Goal: Check status: Check status

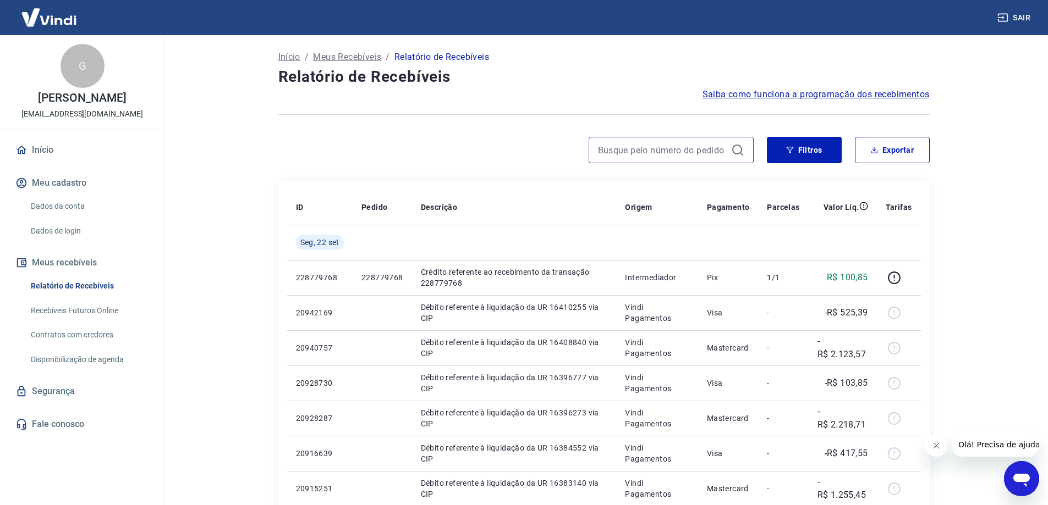
click at [654, 157] on input at bounding box center [662, 150] width 129 height 17
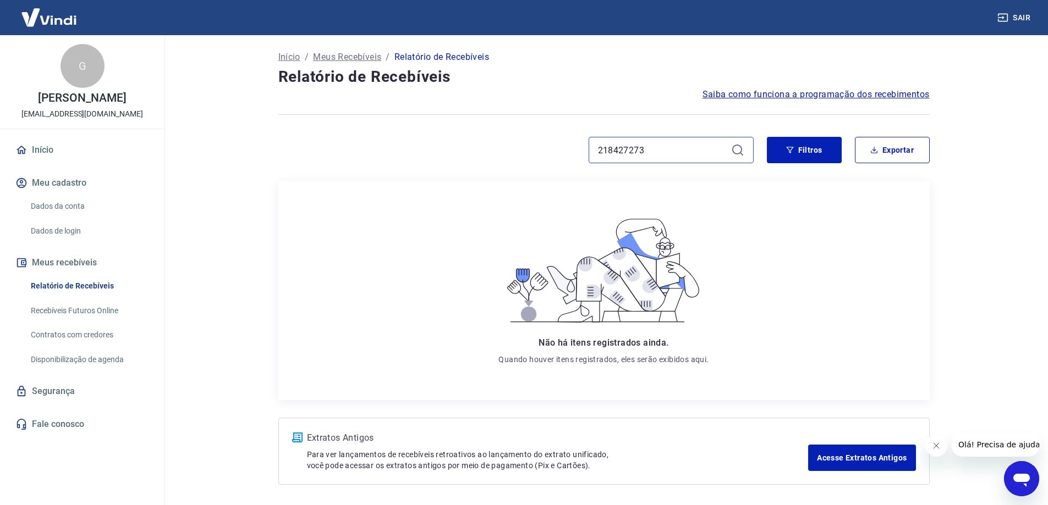
click at [630, 151] on input "218427273" at bounding box center [662, 150] width 129 height 17
click at [662, 157] on input "218424273" at bounding box center [662, 150] width 129 height 17
type input "218424273"
click at [812, 154] on button "Filtros" at bounding box center [804, 150] width 75 height 26
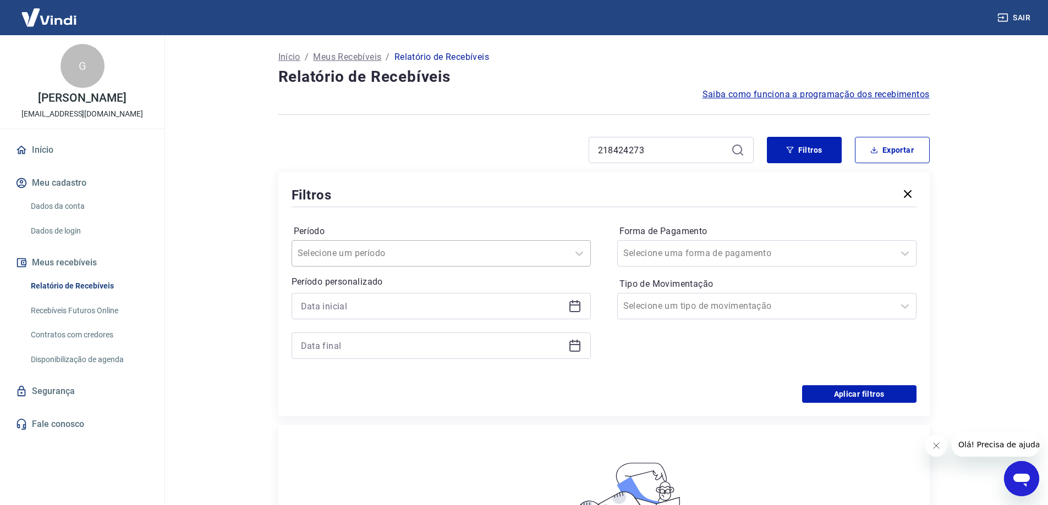
click at [490, 255] on div at bounding box center [430, 253] width 265 height 15
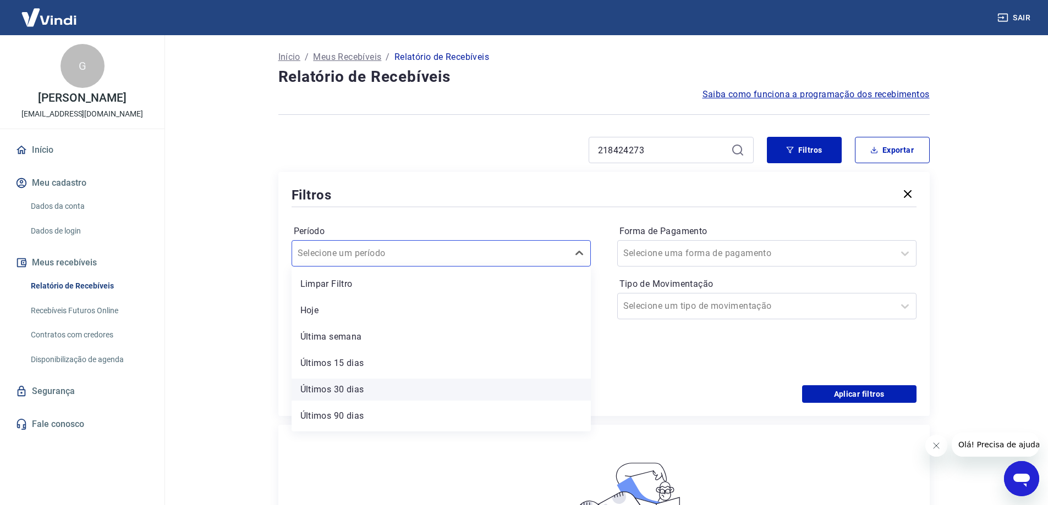
scroll to position [24, 0]
click at [387, 393] on div "Últimos 90 dias" at bounding box center [441, 392] width 299 height 22
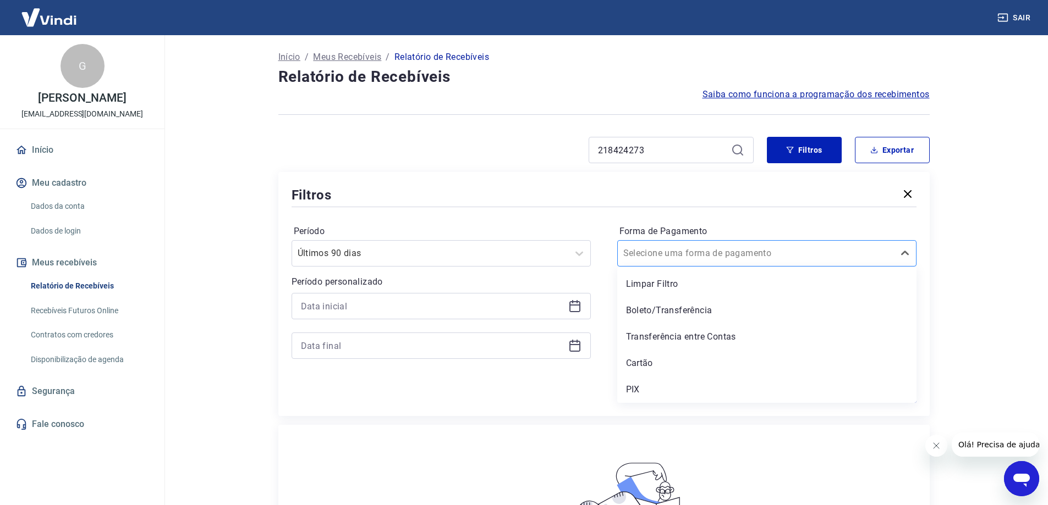
click at [688, 253] on input "Forma de Pagamento" at bounding box center [678, 253] width 111 height 13
click at [688, 254] on input "Forma de Pagamento" at bounding box center [678, 253] width 111 height 13
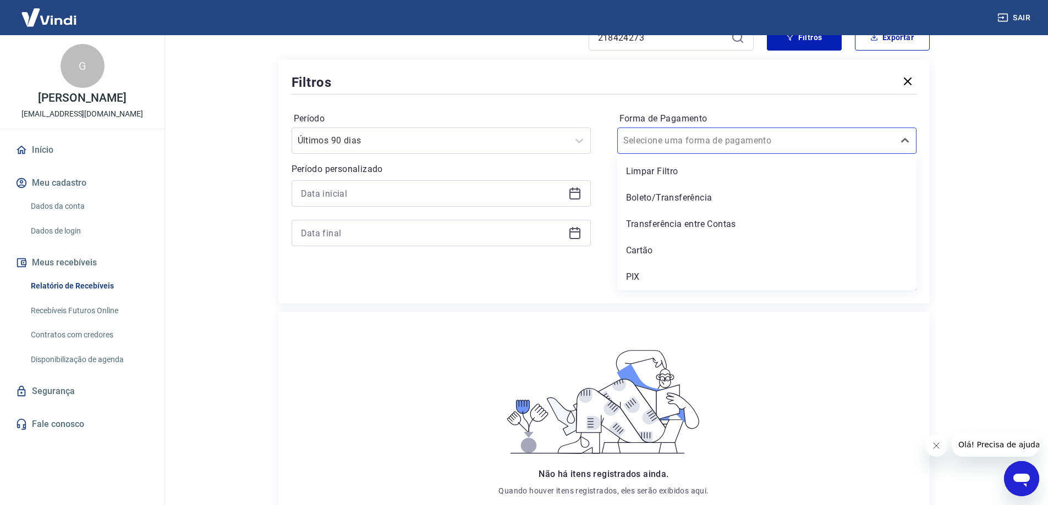
scroll to position [165, 0]
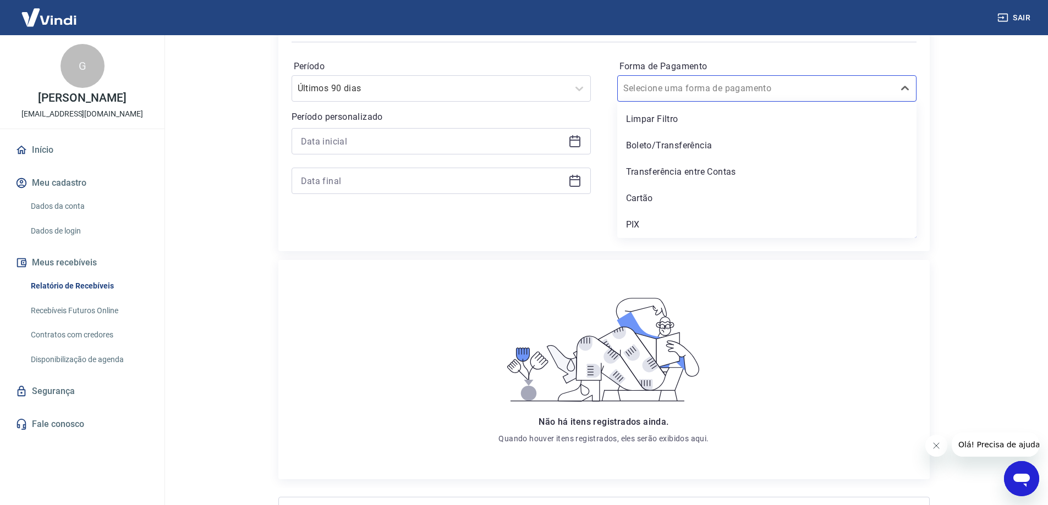
click at [781, 293] on div "Não há itens registrados ainda. Quando houver itens registrados, eles serão exi…" at bounding box center [604, 370] width 634 height 202
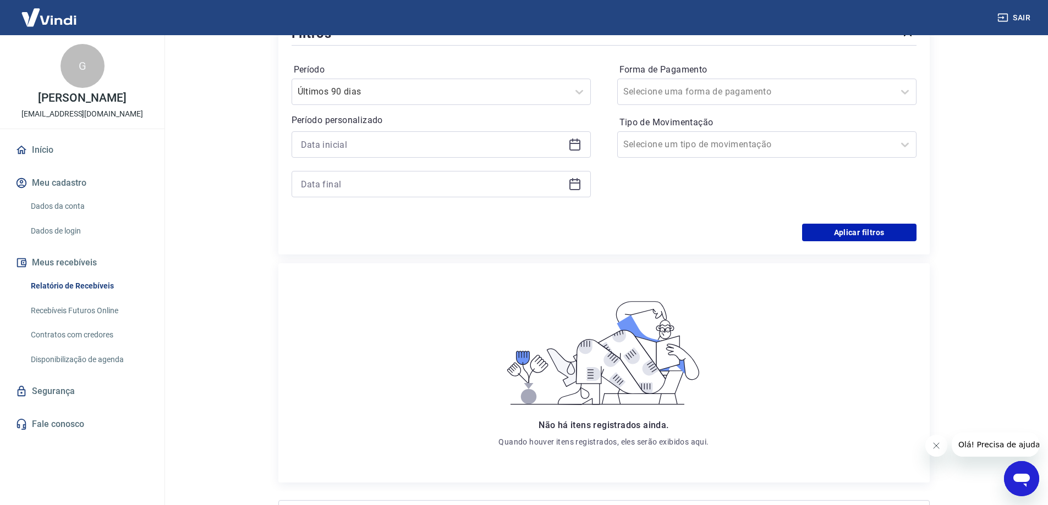
scroll to position [0, 0]
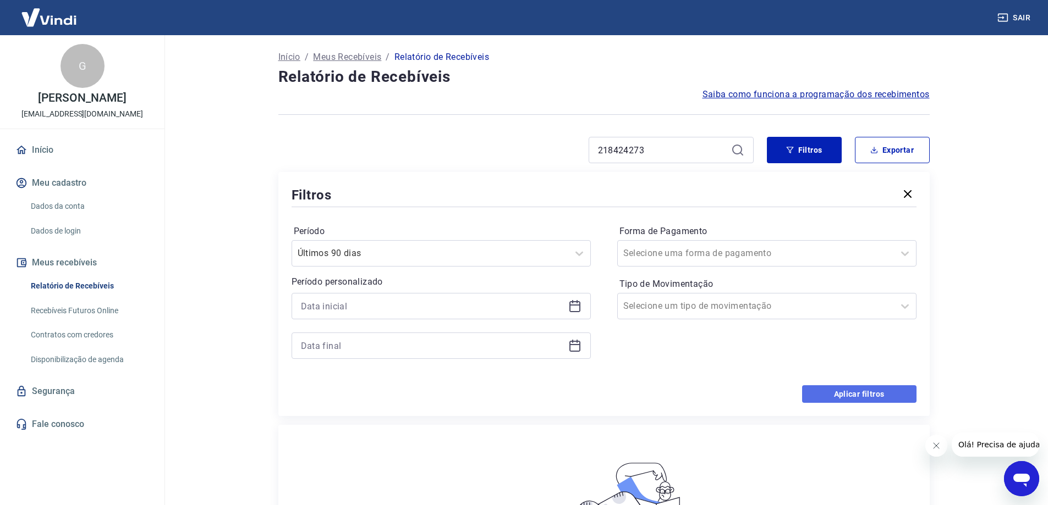
click at [870, 398] on button "Aplicar filtros" at bounding box center [859, 395] width 114 height 18
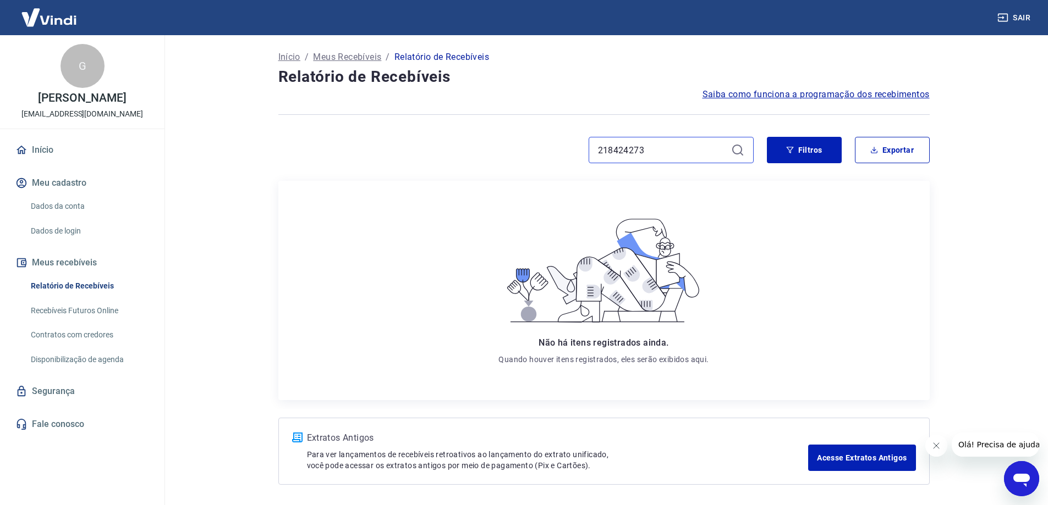
drag, startPoint x: 672, startPoint y: 158, endPoint x: 523, endPoint y: 157, distance: 149.6
click at [523, 157] on div "218424273" at bounding box center [515, 150] width 475 height 26
